Goal: Entertainment & Leisure: Browse casually

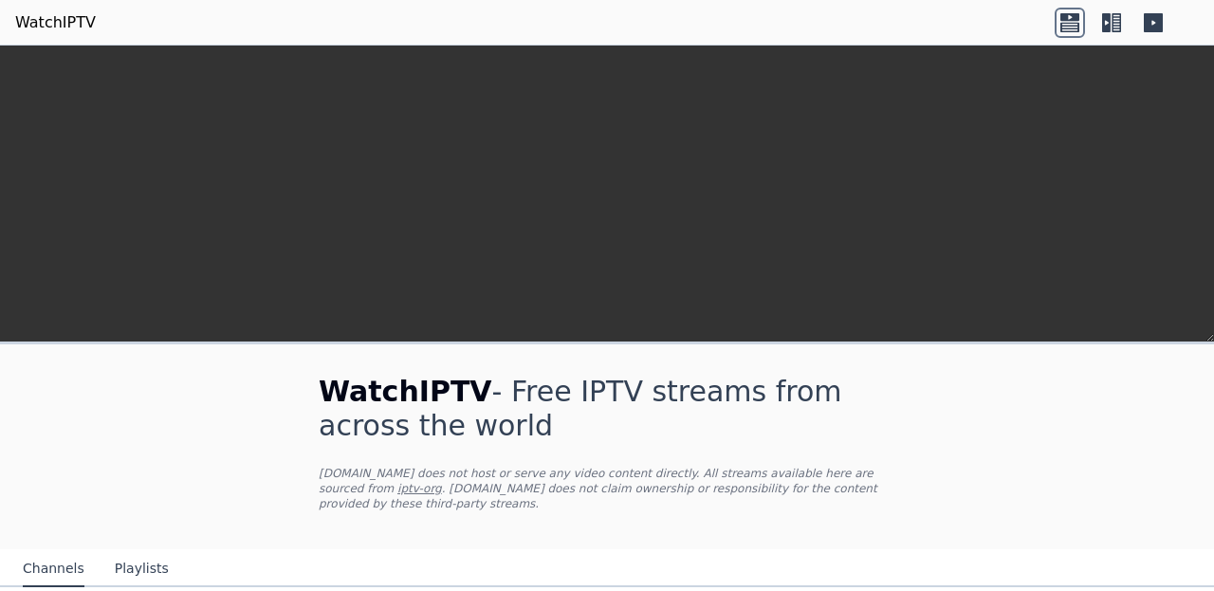
scroll to position [339, 0]
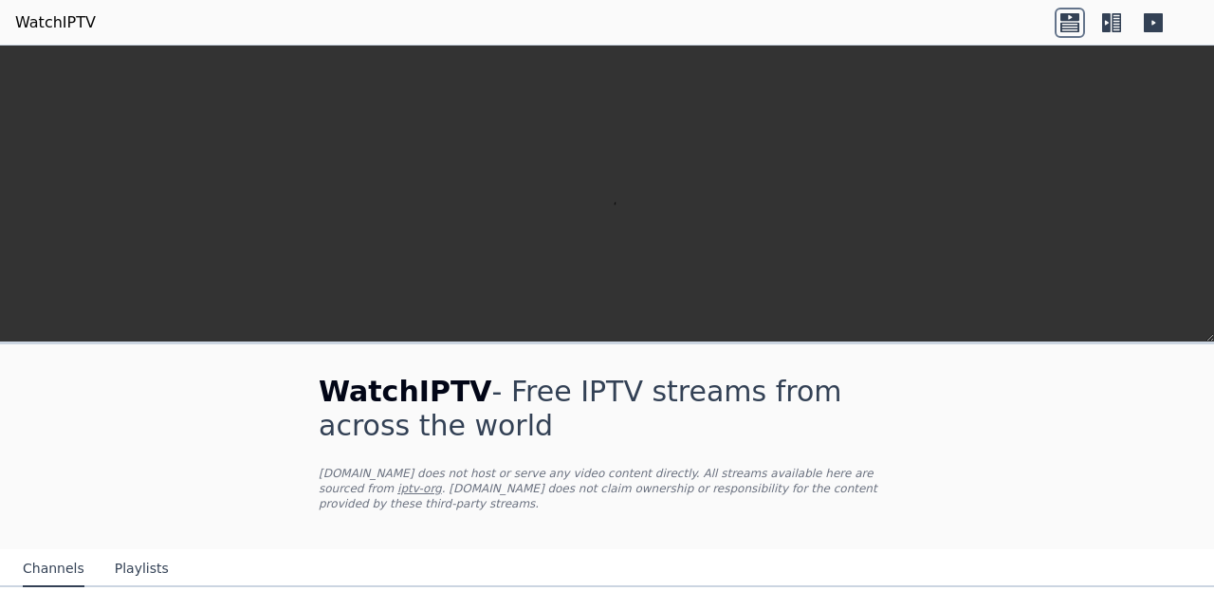
scroll to position [2383, 0]
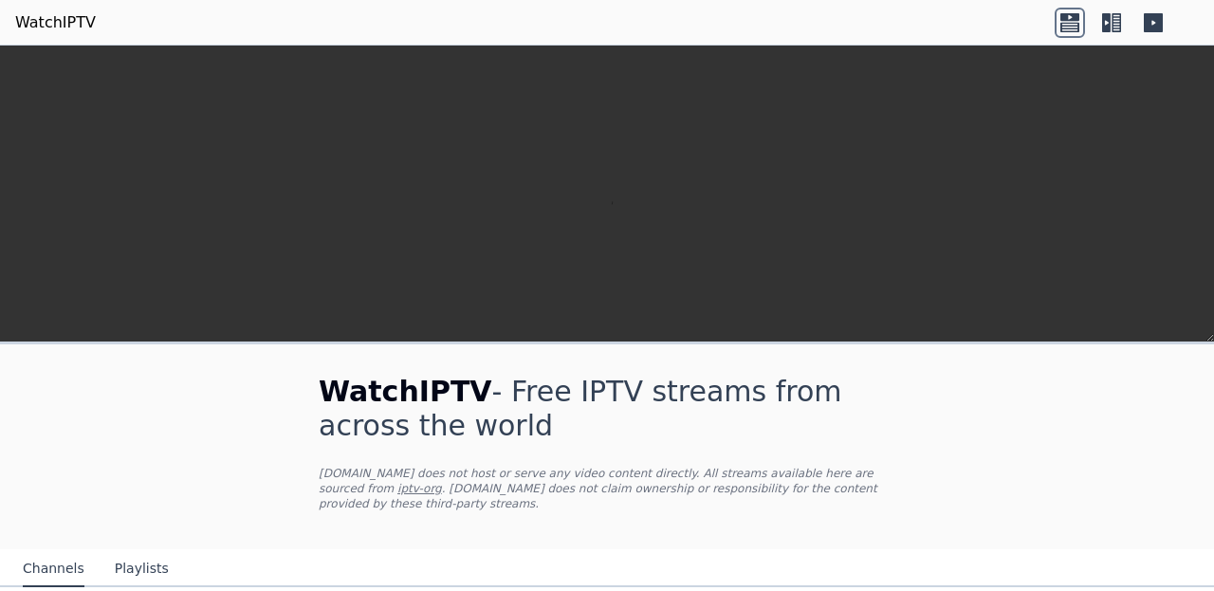
scroll to position [384, 0]
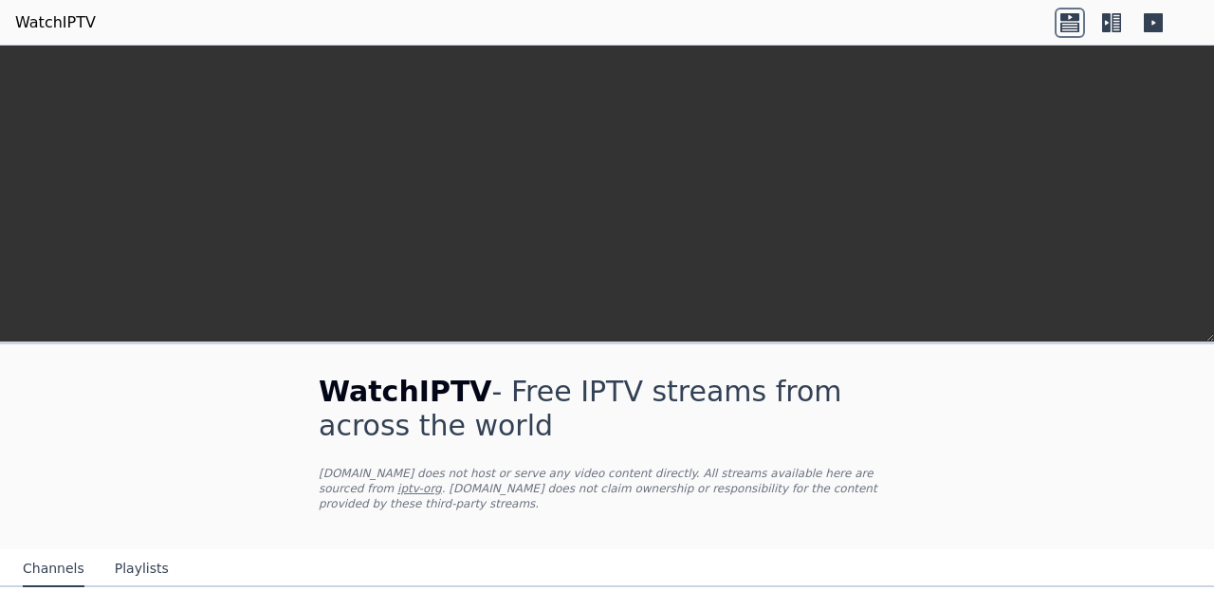
scroll to position [569, 0]
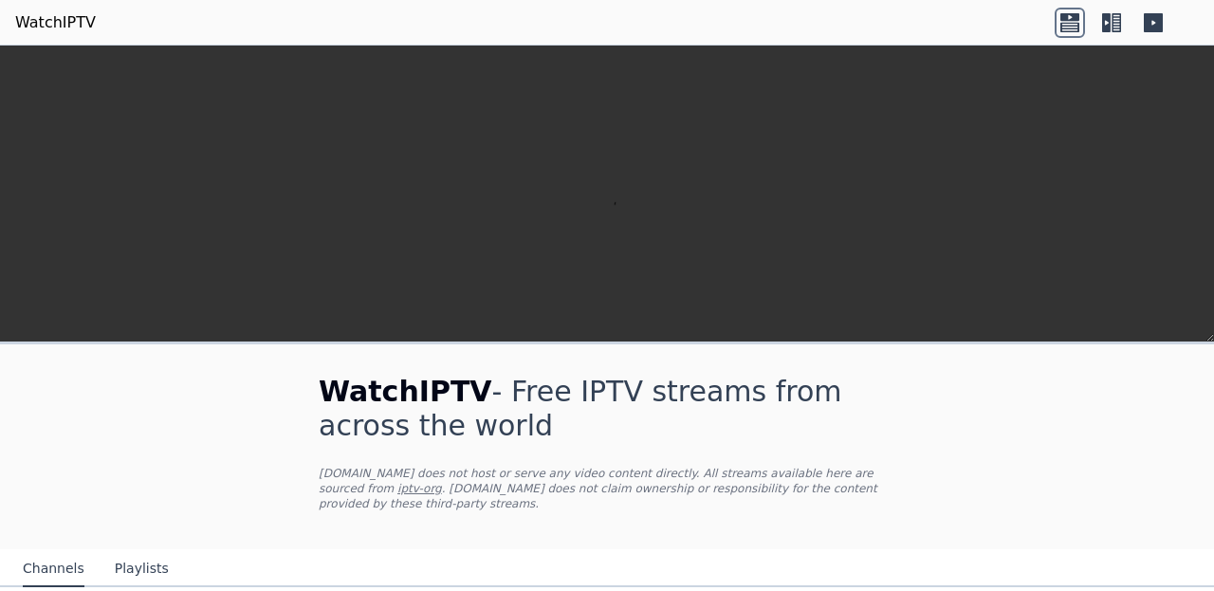
scroll to position [431, 0]
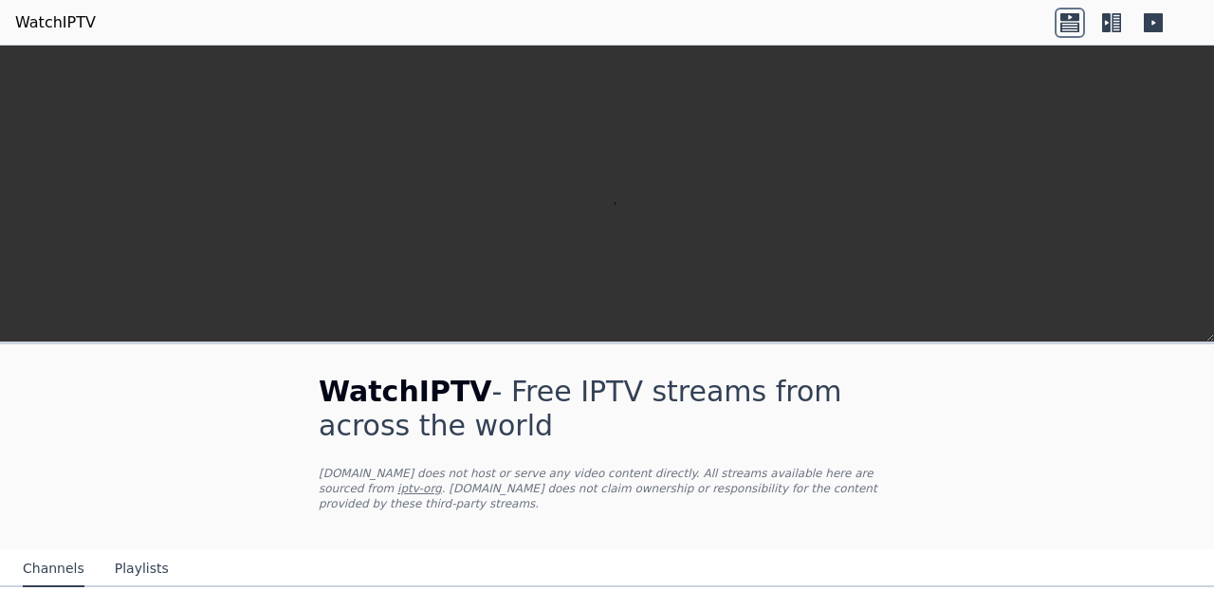
scroll to position [2383, 0]
click at [1157, 27] on icon at bounding box center [1153, 22] width 19 height 19
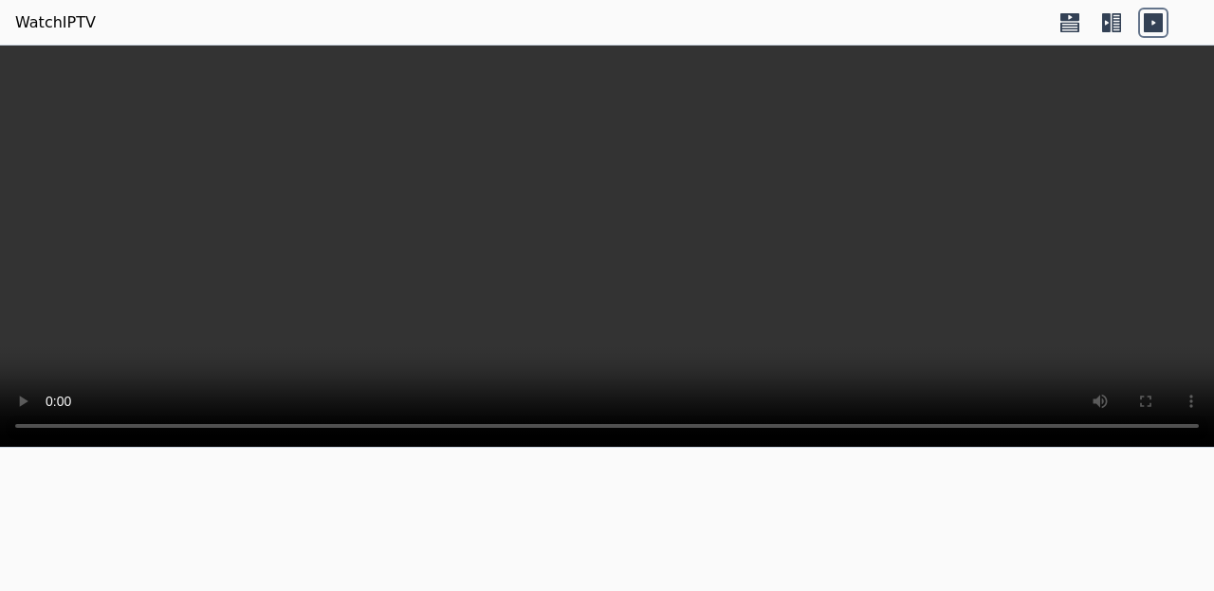
click at [1098, 32] on icon at bounding box center [1111, 23] width 30 height 30
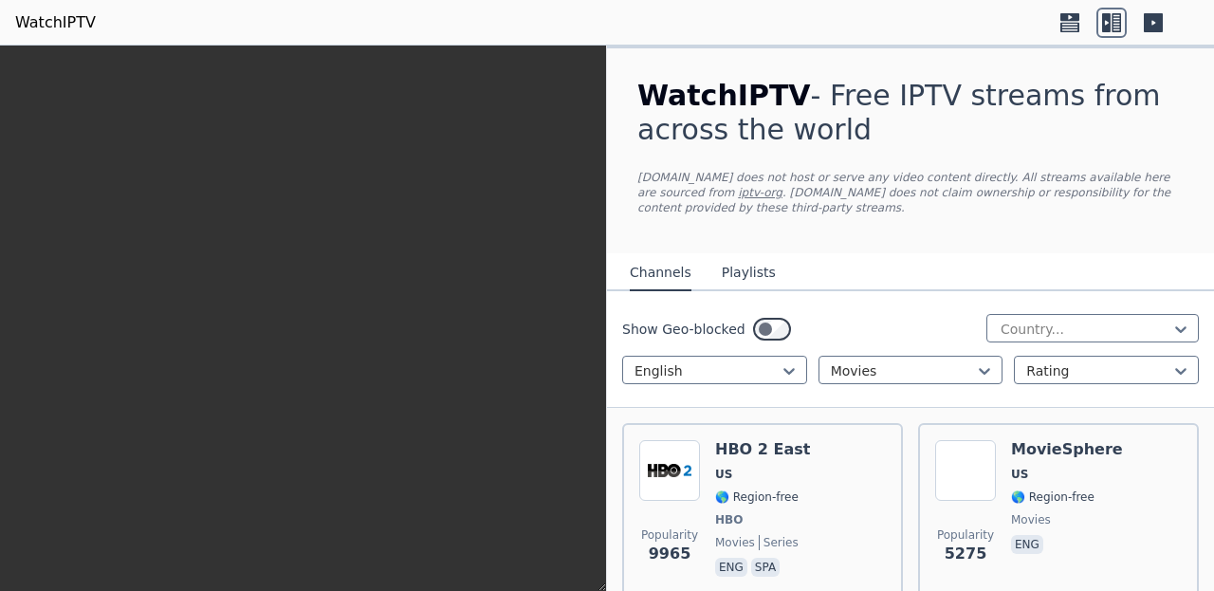
click at [1060, 25] on icon at bounding box center [1069, 26] width 19 height 9
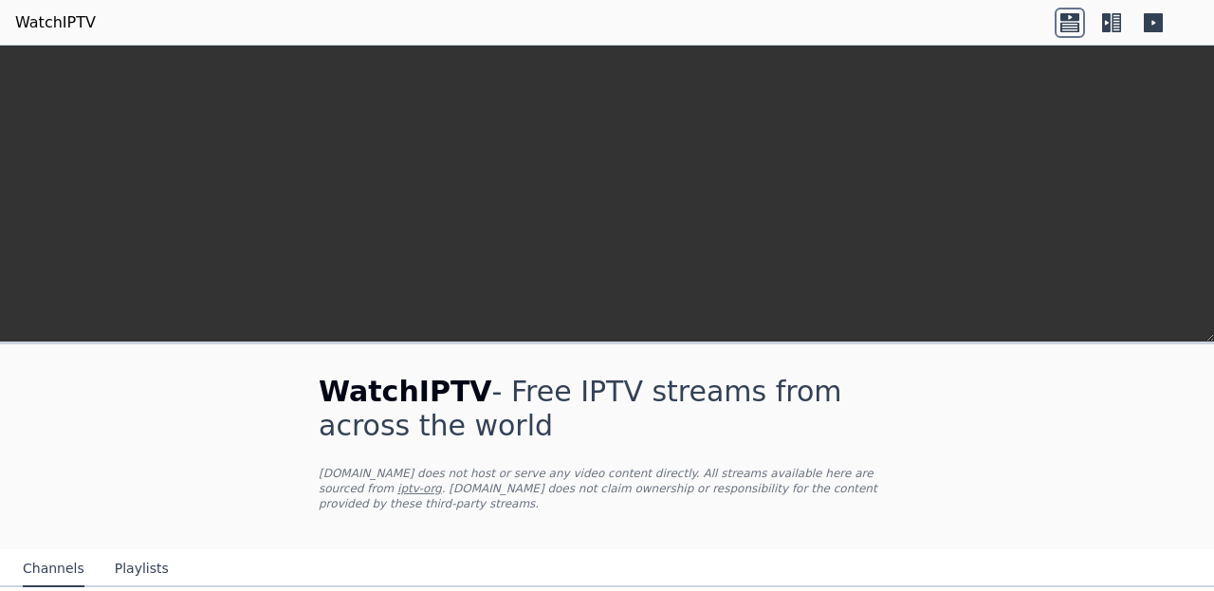
click at [1112, 27] on icon at bounding box center [1115, 22] width 9 height 19
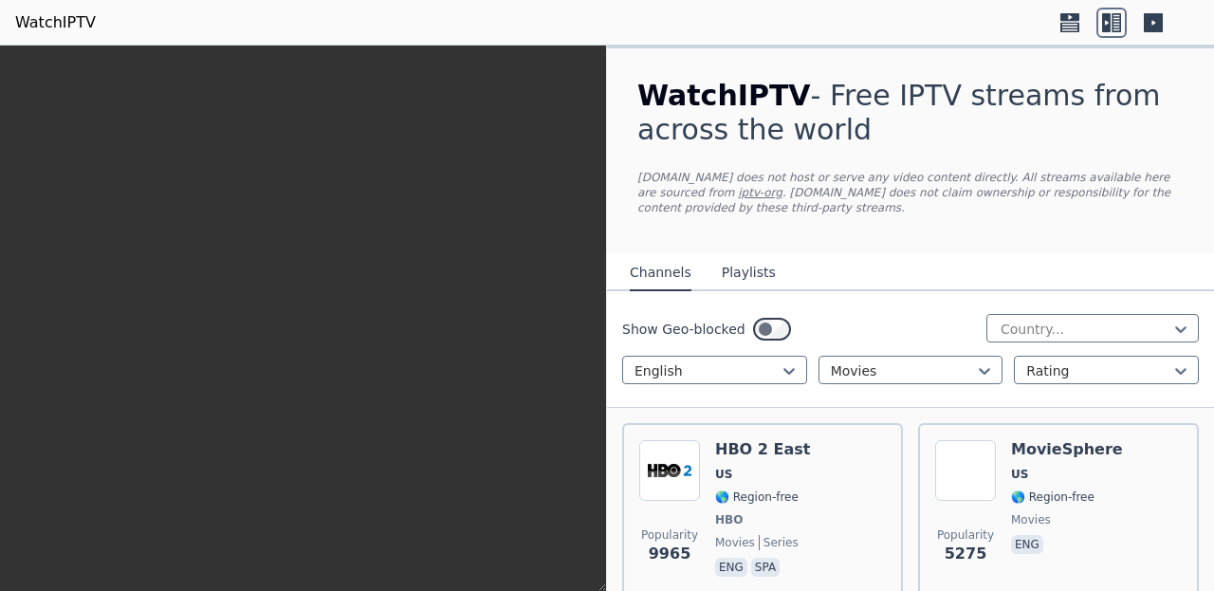
click at [1071, 24] on icon at bounding box center [1069, 23] width 30 height 30
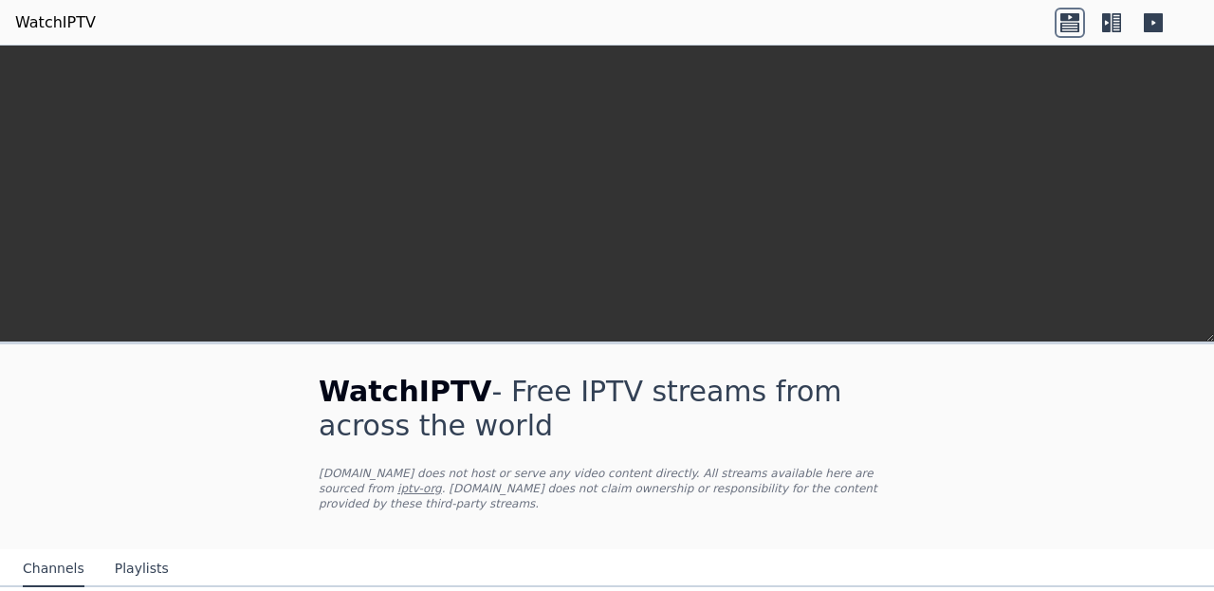
click at [1159, 21] on icon at bounding box center [1153, 22] width 19 height 19
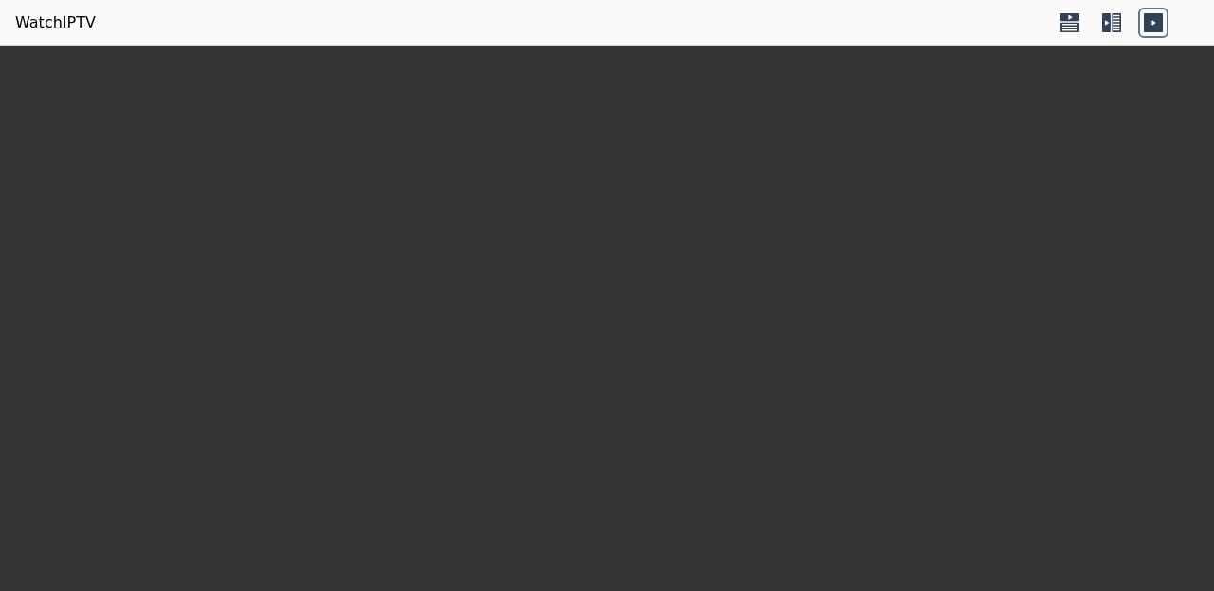
click at [1074, 24] on icon at bounding box center [1069, 23] width 30 height 30
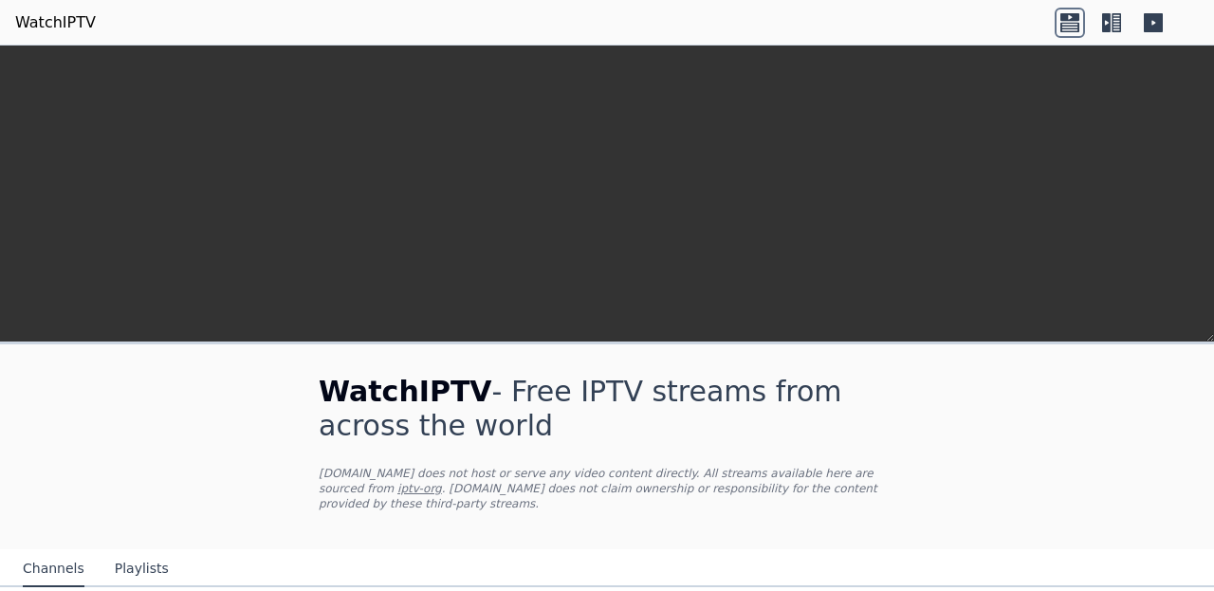
scroll to position [5754, 0]
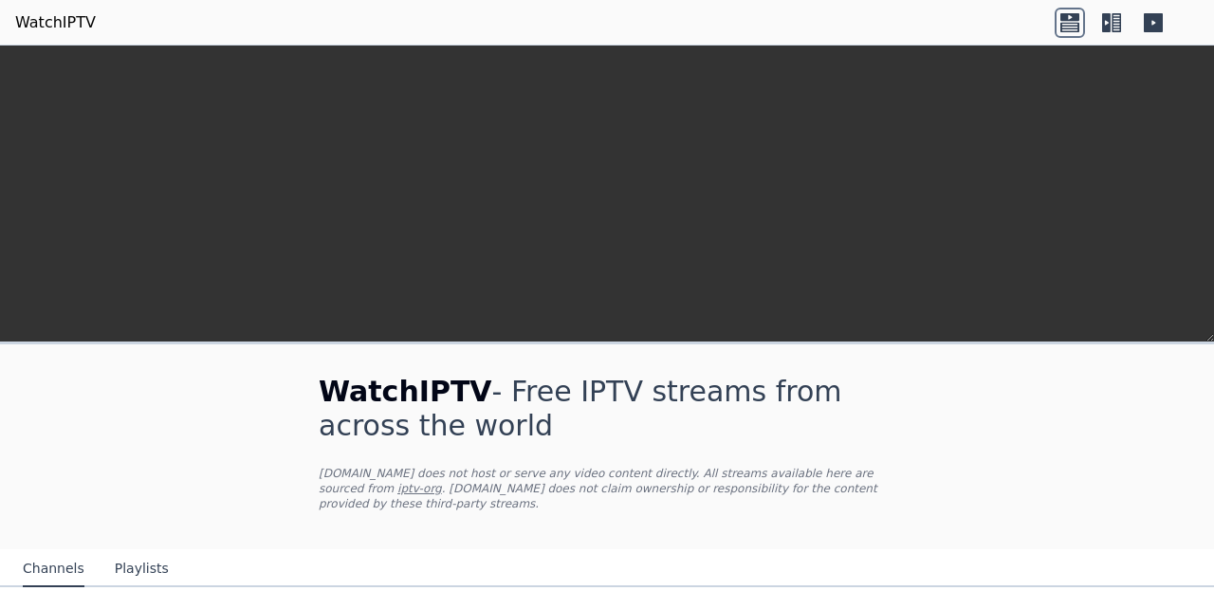
scroll to position [2383, 0]
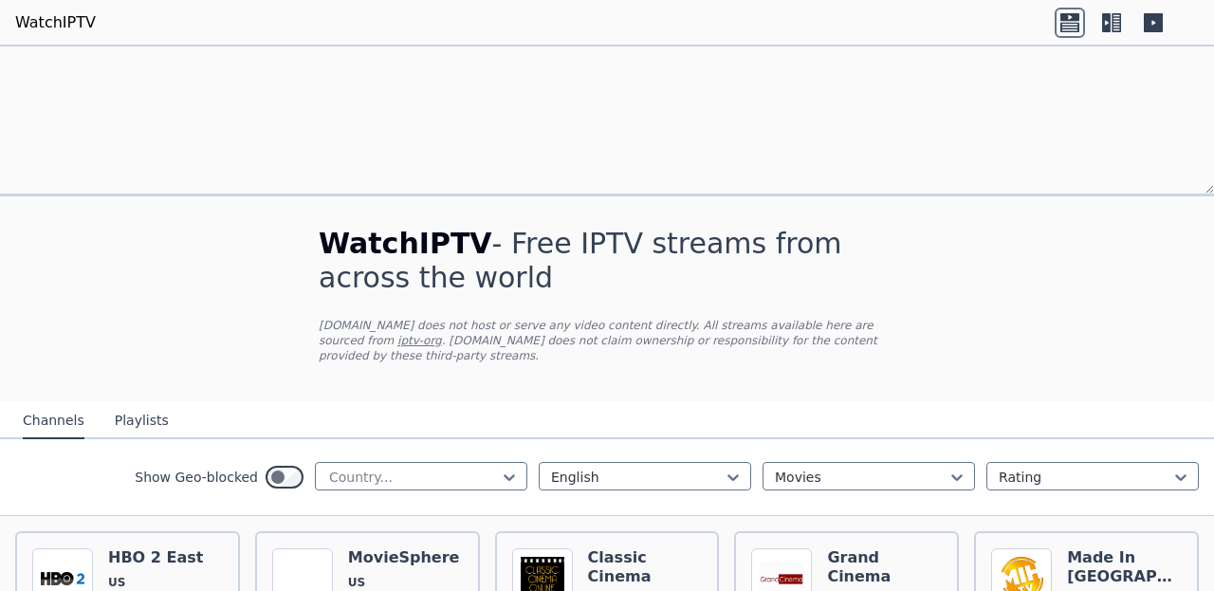
scroll to position [209, 0]
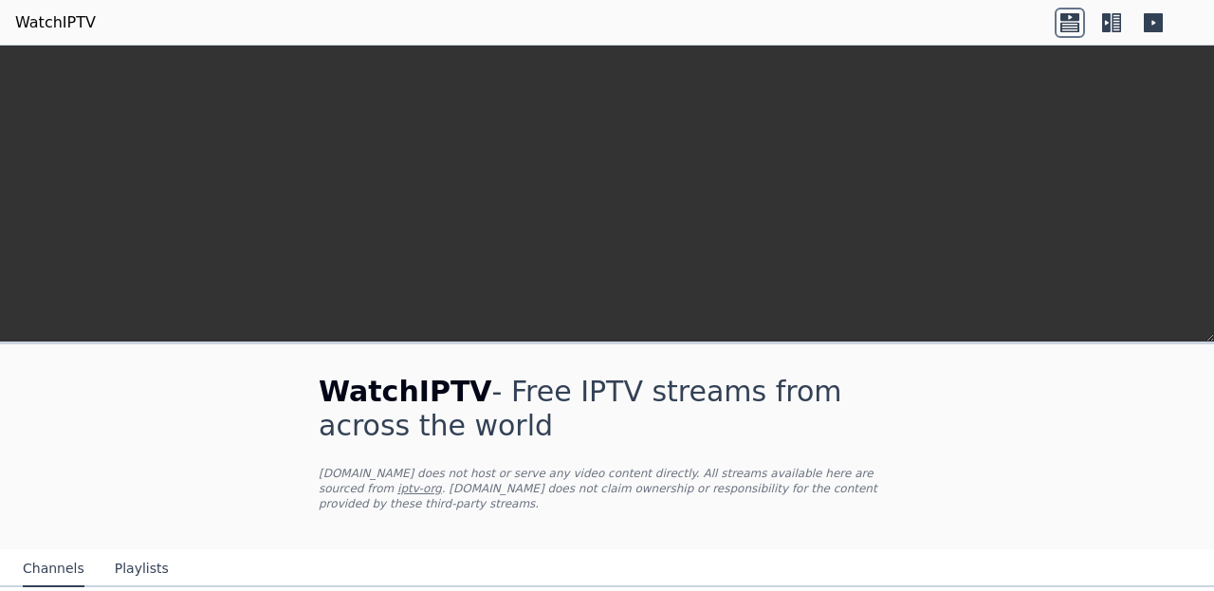
scroll to position [295, 0]
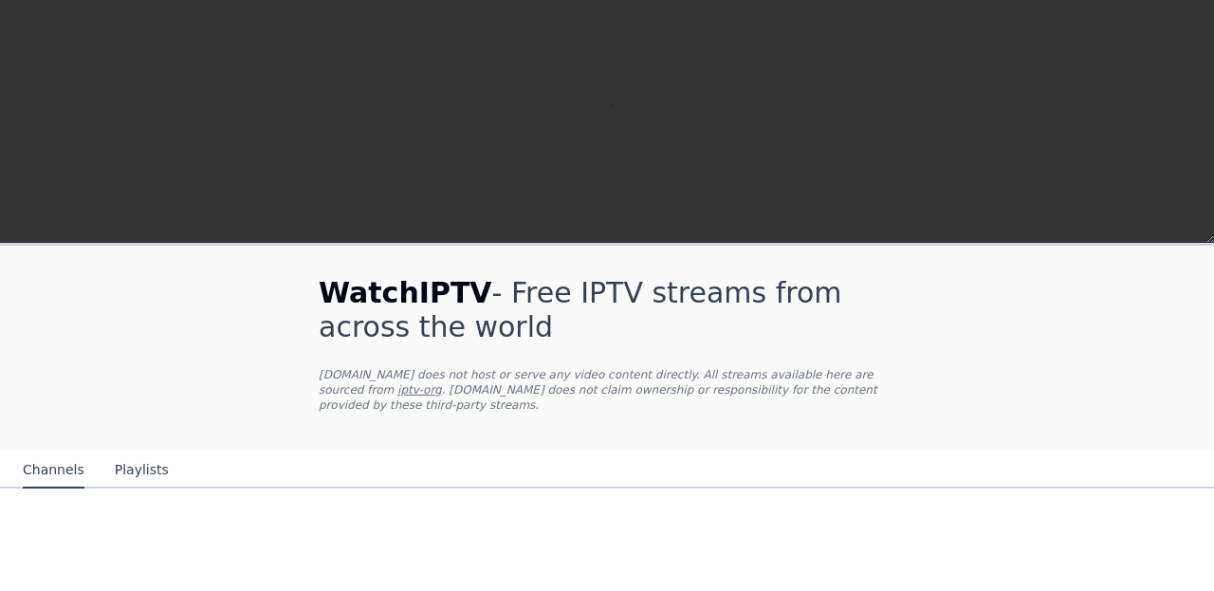
scroll to position [2284, 0]
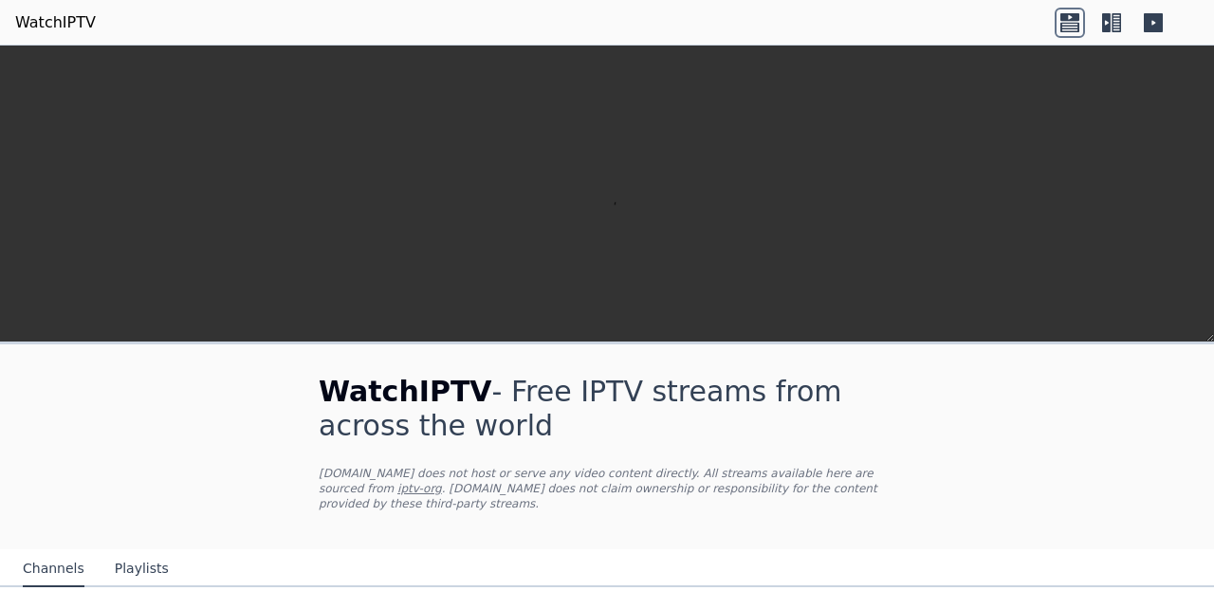
scroll to position [226, 0]
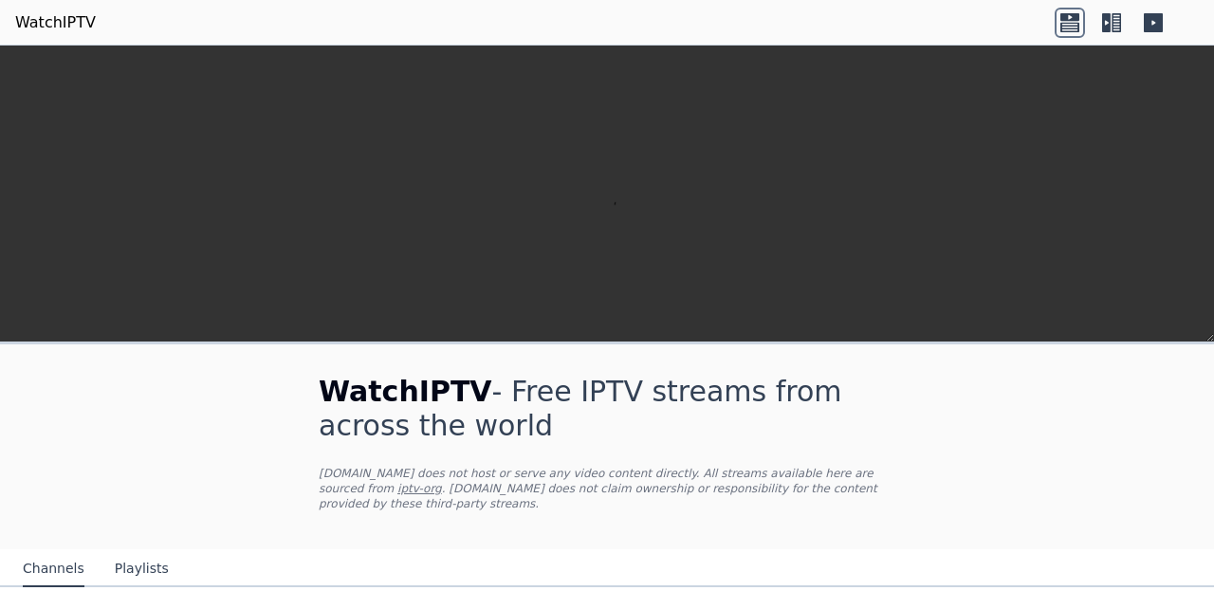
scroll to position [461, 0]
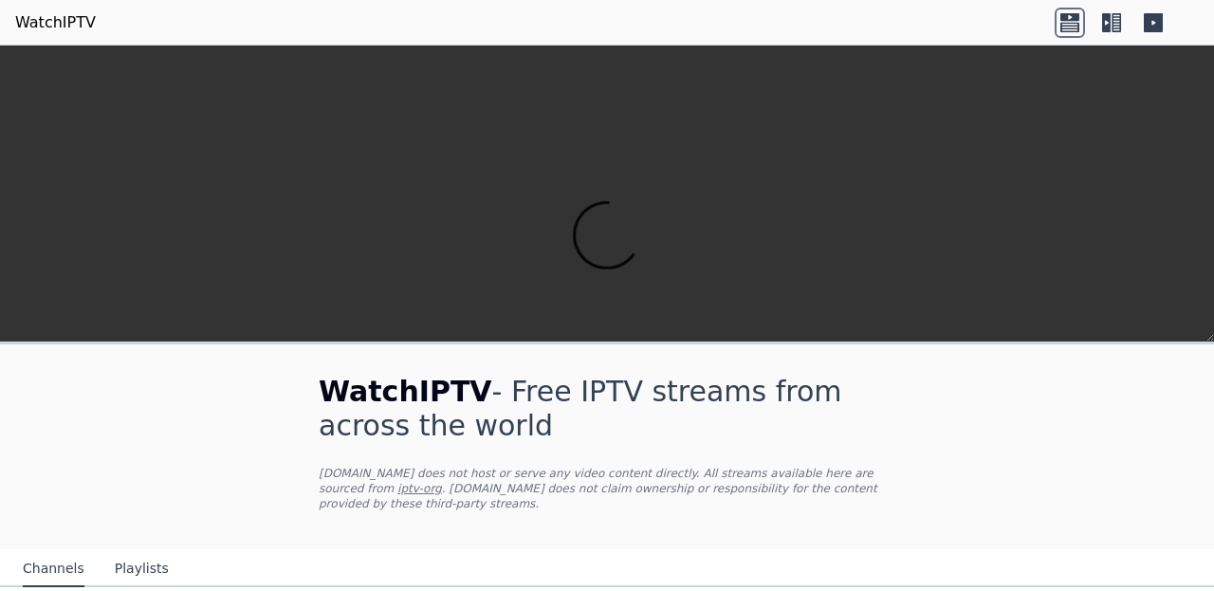
scroll to position [1574, 0]
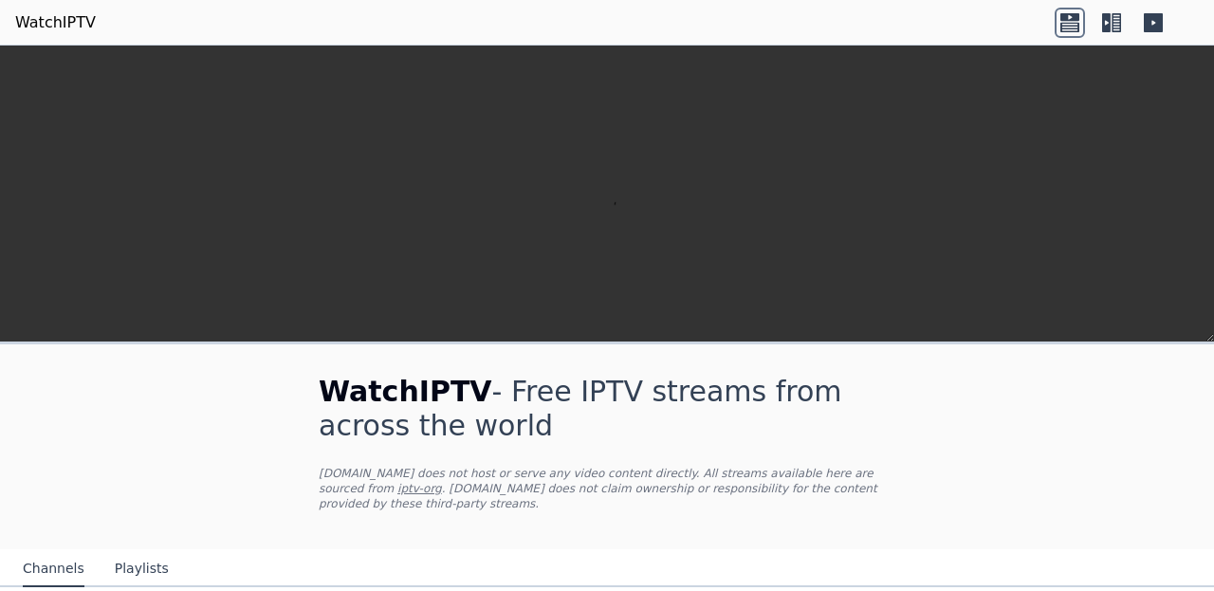
scroll to position [771, 0]
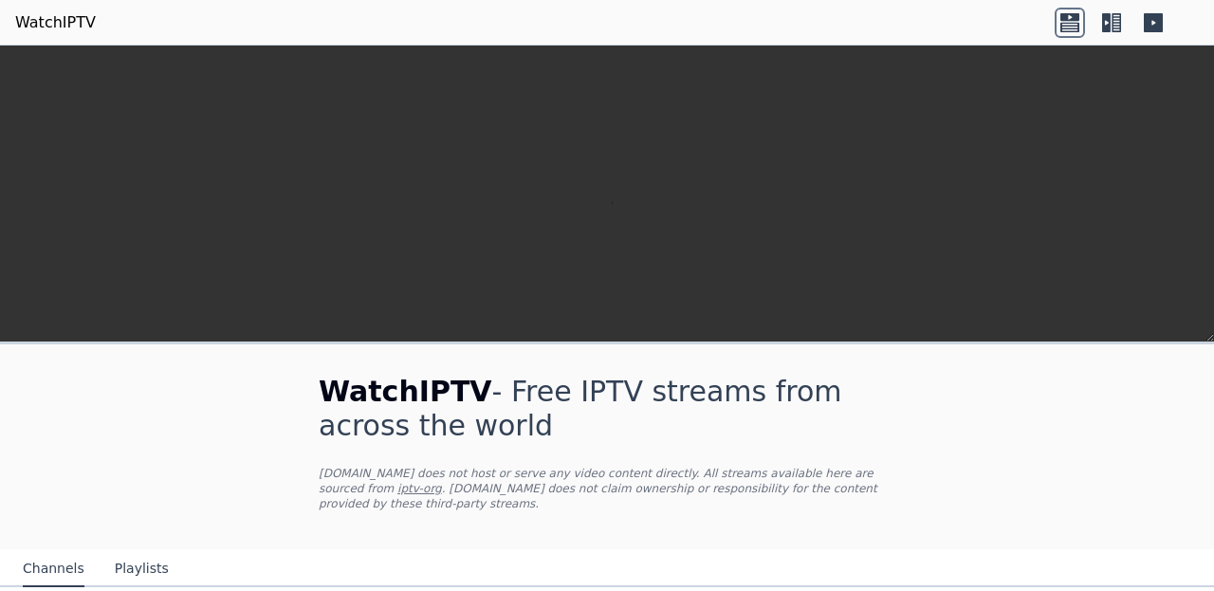
scroll to position [823, 0]
